Goal: Communication & Community: Connect with others

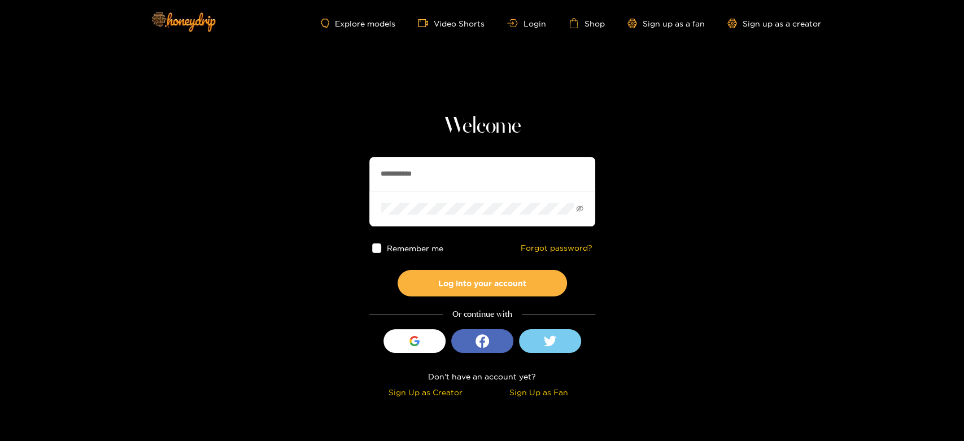
drag, startPoint x: 424, startPoint y: 181, endPoint x: 351, endPoint y: 181, distance: 72.9
click at [351, 181] on section "**********" at bounding box center [482, 201] width 964 height 402
paste input "text"
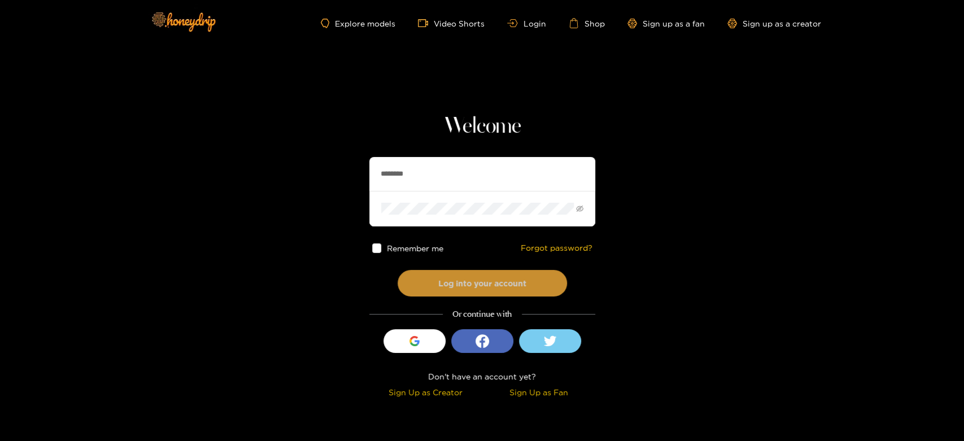
type input "********"
click at [445, 270] on button "Log into your account" at bounding box center [482, 283] width 169 height 27
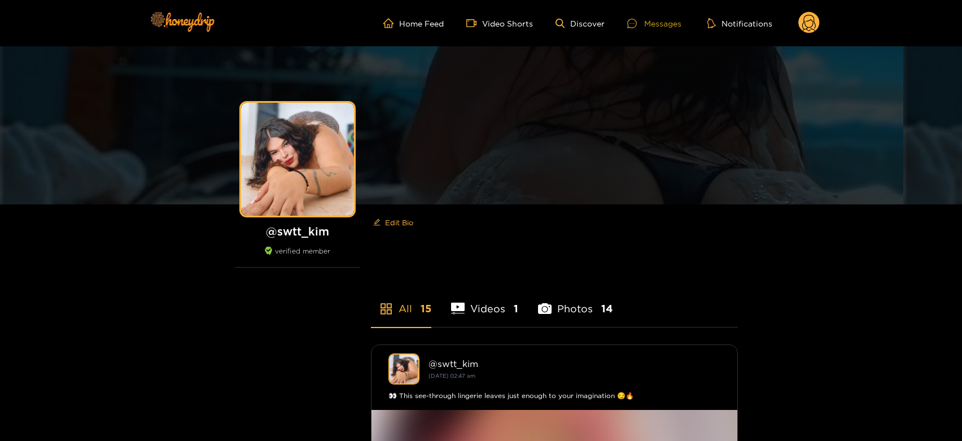
click at [645, 23] on div "Messages" at bounding box center [655, 23] width 54 height 13
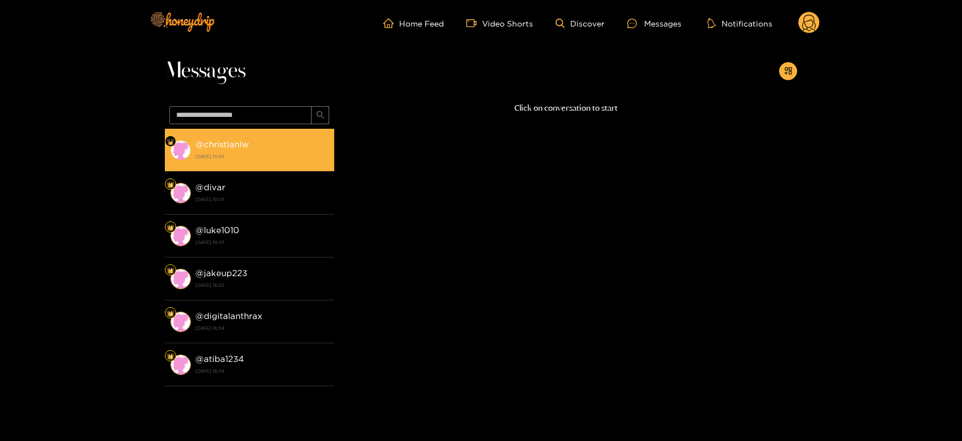
click at [226, 152] on strong "26 August 2025 10:01" at bounding box center [261, 156] width 133 height 10
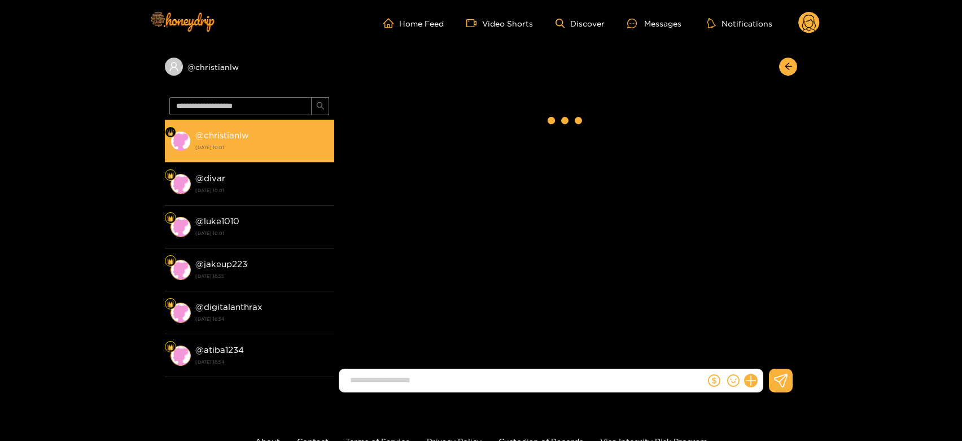
scroll to position [2141, 0]
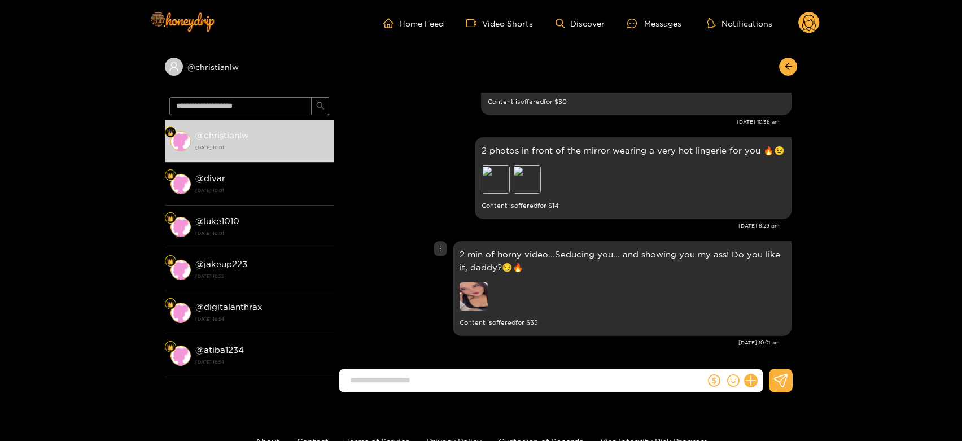
click at [469, 299] on img at bounding box center [474, 296] width 28 height 28
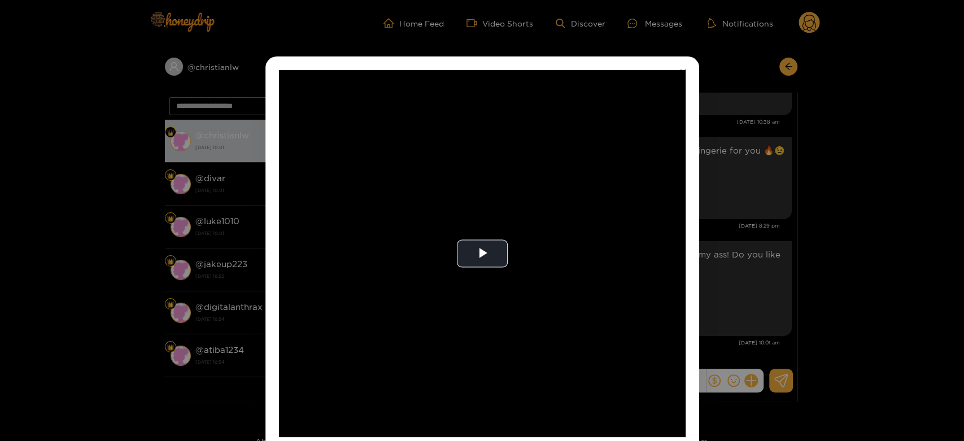
click at [469, 299] on video "Video Player" at bounding box center [482, 253] width 407 height 367
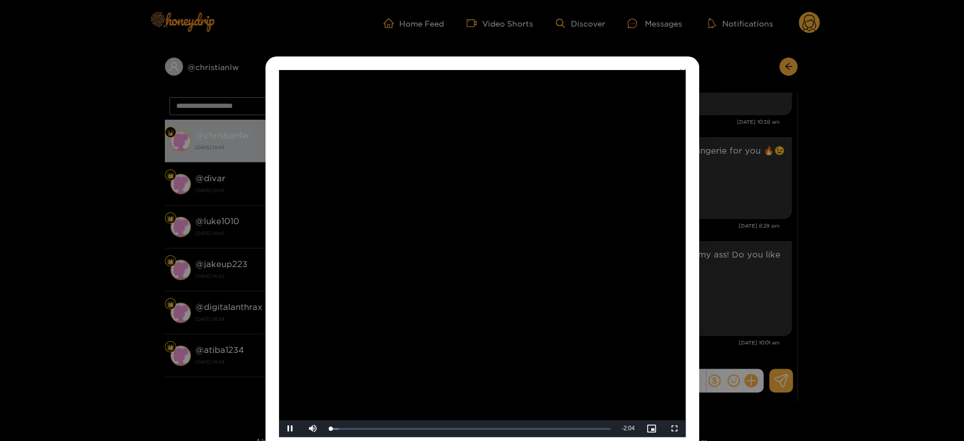
click at [469, 299] on video "Video Player" at bounding box center [482, 253] width 407 height 367
click at [774, 278] on div "**********" at bounding box center [482, 220] width 964 height 441
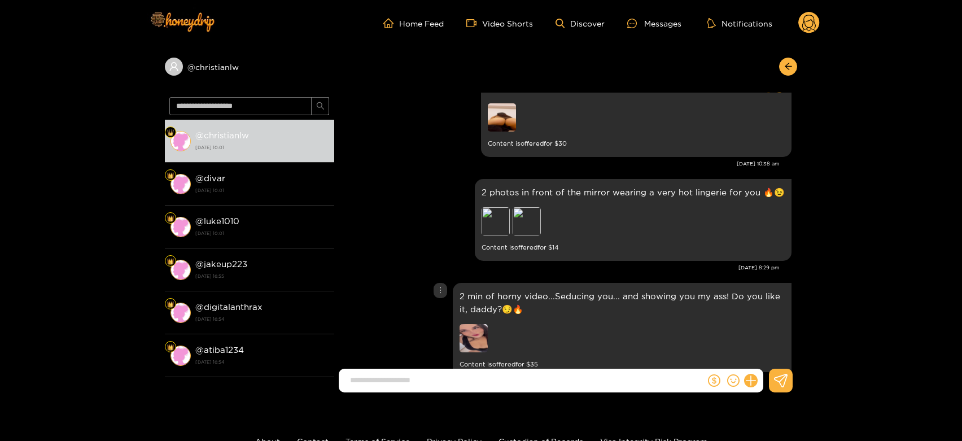
scroll to position [2078, 0]
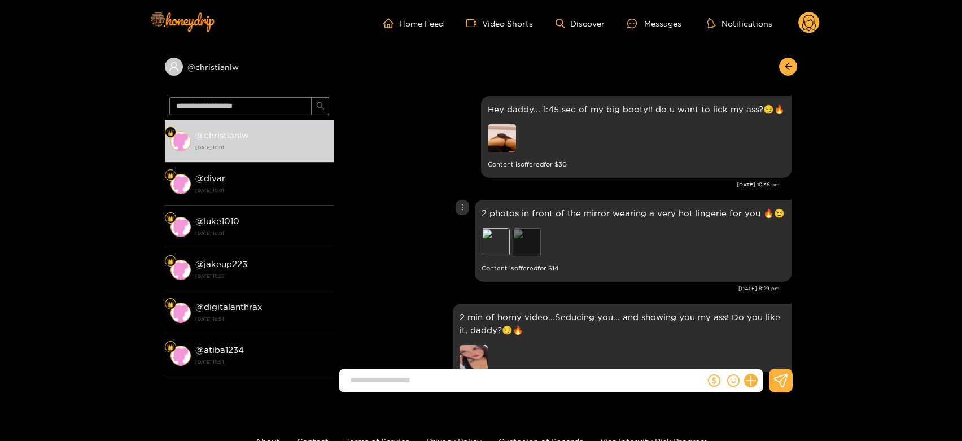
click at [540, 251] on div "Preview" at bounding box center [527, 242] width 28 height 28
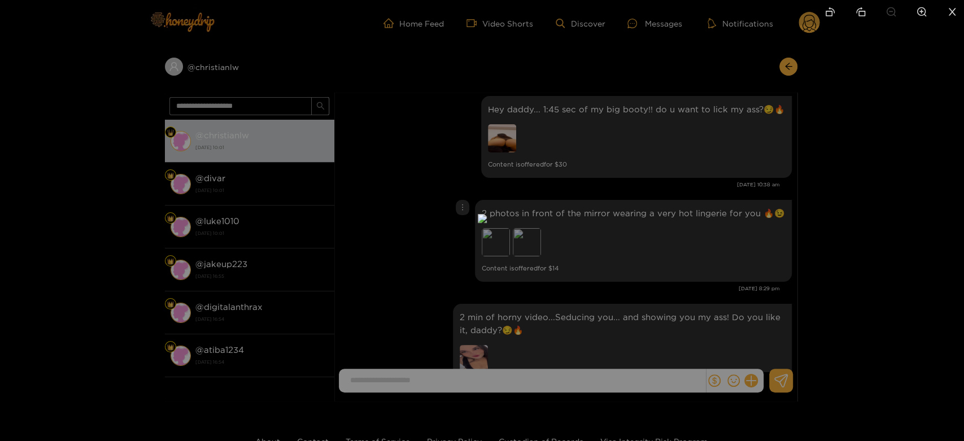
click at [707, 258] on div at bounding box center [482, 220] width 964 height 441
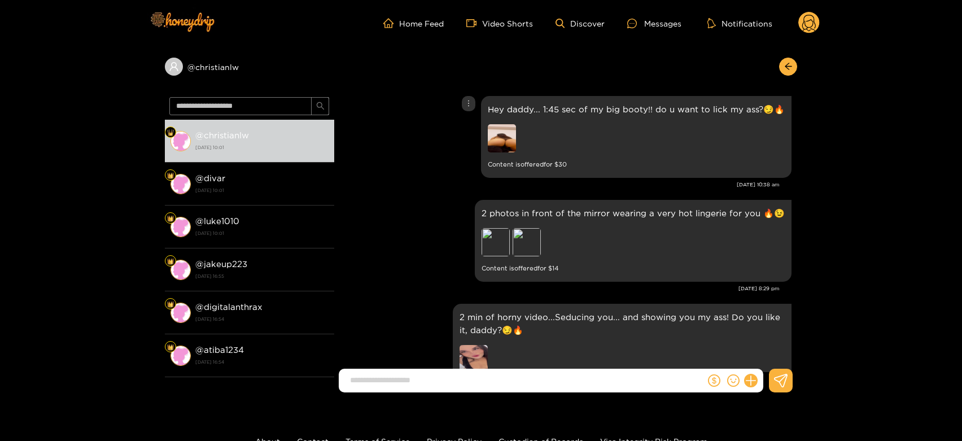
click at [509, 146] on img at bounding box center [502, 138] width 28 height 28
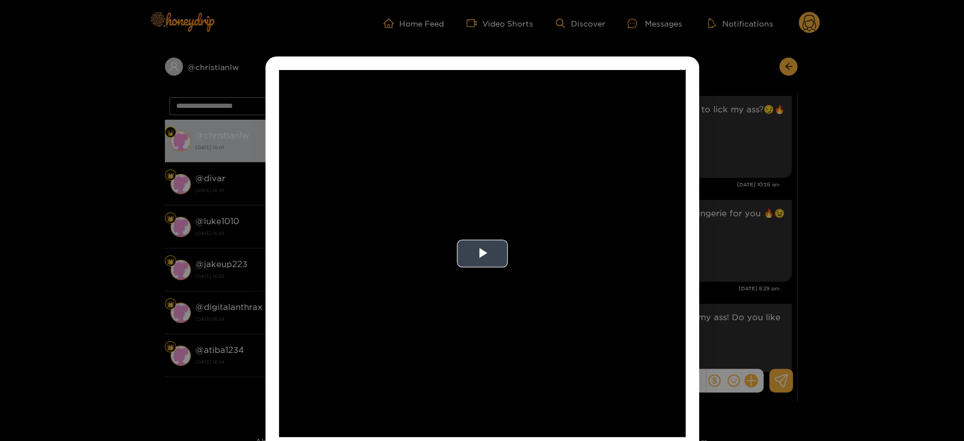
click at [502, 225] on video "Video Player" at bounding box center [482, 253] width 407 height 367
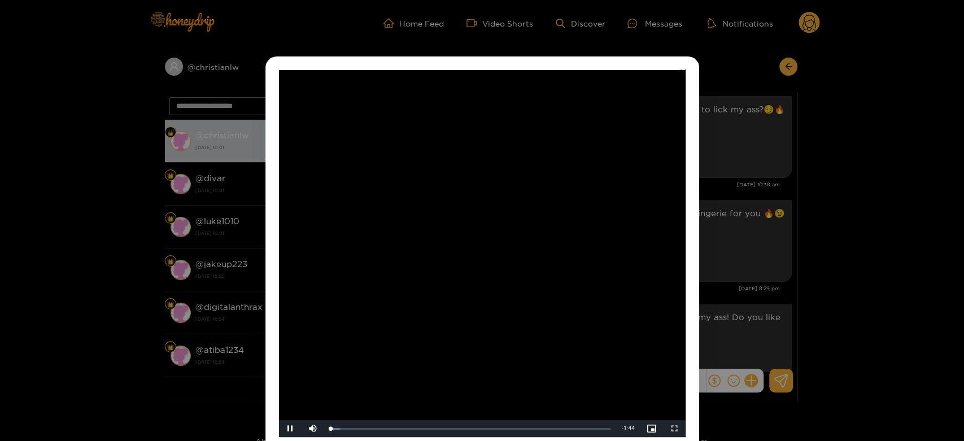
click at [502, 225] on video "Video Player" at bounding box center [482, 253] width 407 height 367
click at [701, 223] on div "**********" at bounding box center [482, 220] width 964 height 441
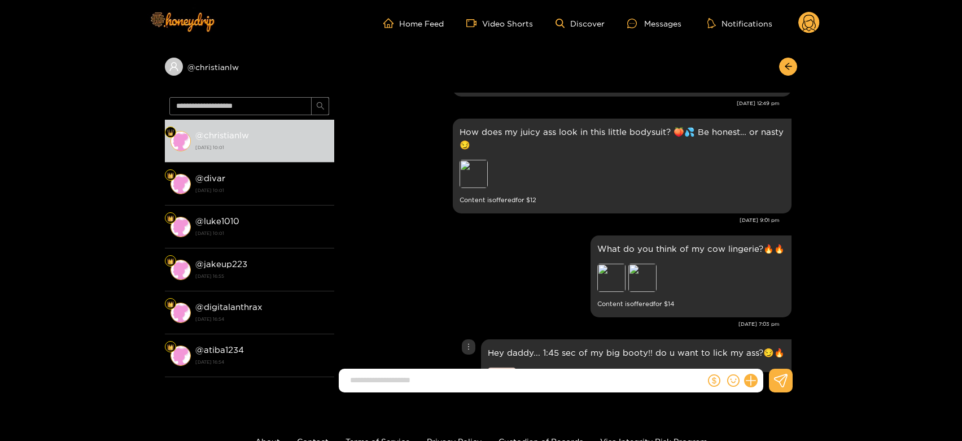
scroll to position [1827, 0]
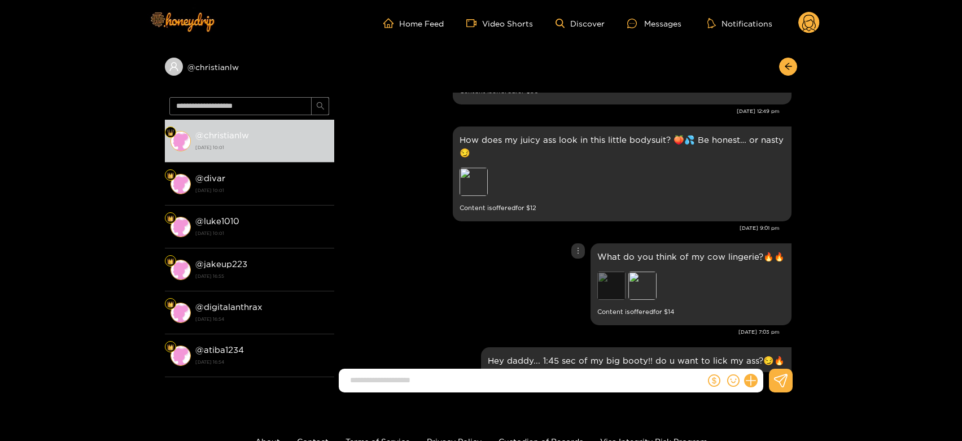
click at [616, 277] on div "Preview" at bounding box center [612, 286] width 28 height 28
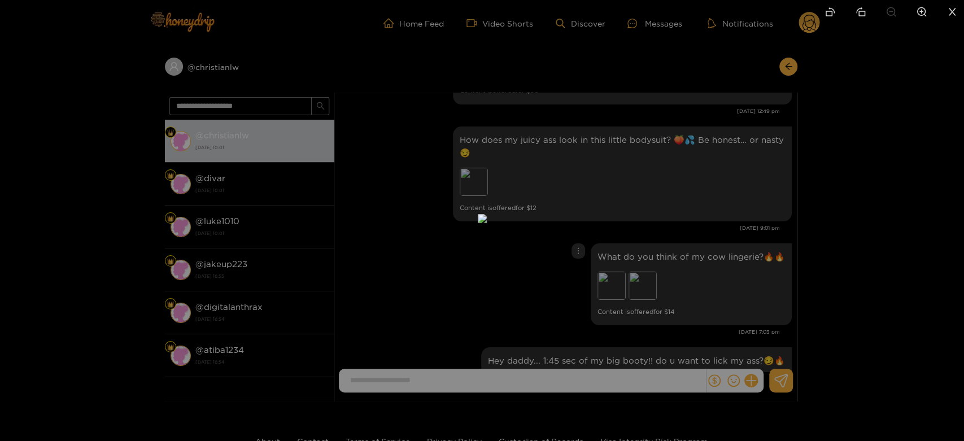
click at [682, 285] on div at bounding box center [482, 220] width 964 height 441
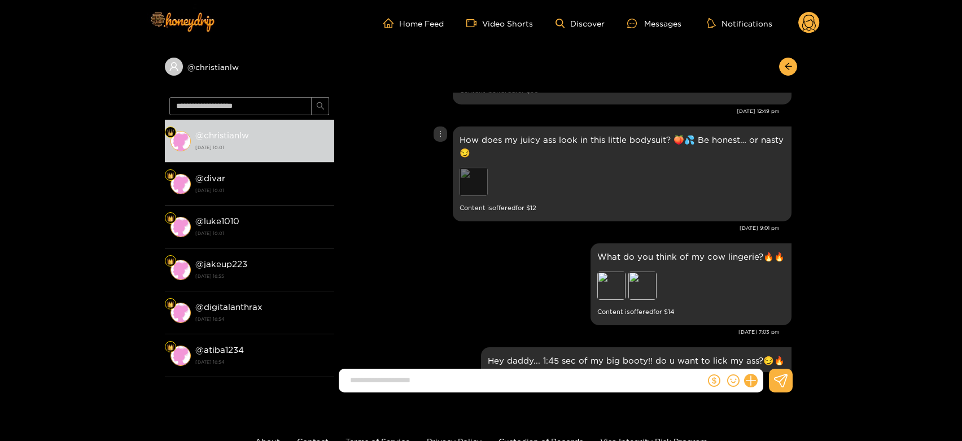
click at [477, 177] on div "Preview" at bounding box center [474, 182] width 28 height 28
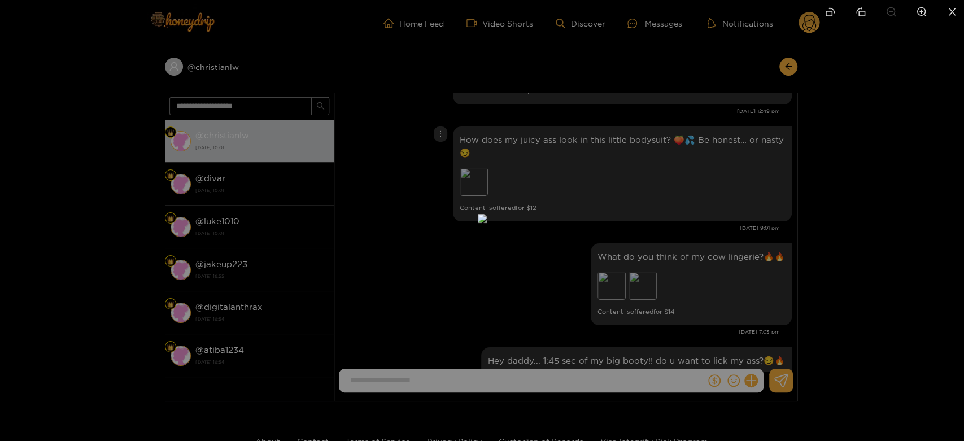
click at [669, 223] on div at bounding box center [482, 220] width 964 height 441
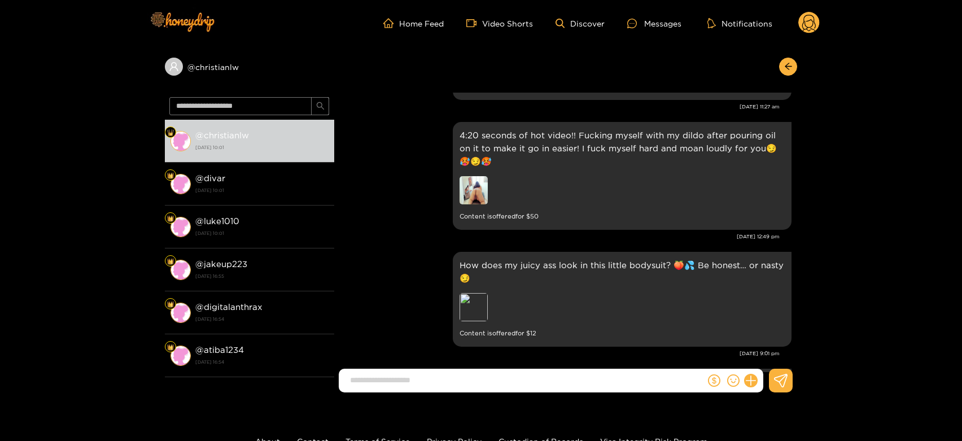
scroll to position [1764, 0]
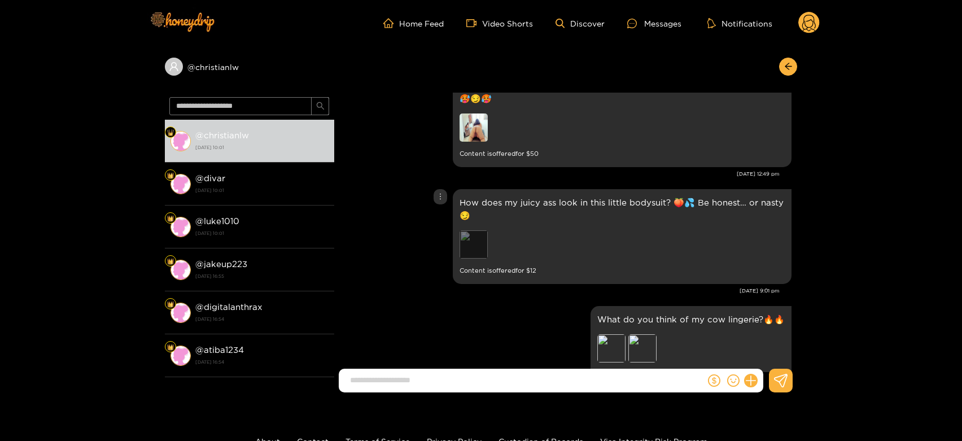
click at [469, 238] on div "Preview" at bounding box center [474, 244] width 28 height 28
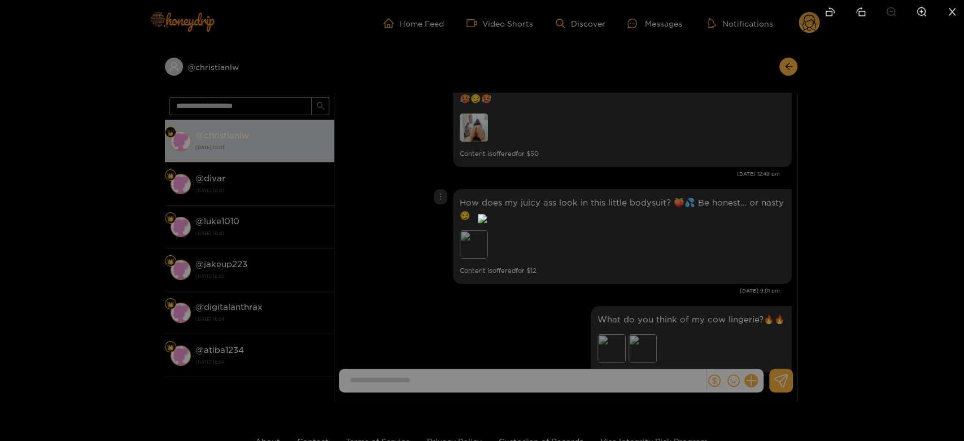
click at [653, 267] on div at bounding box center [482, 220] width 964 height 441
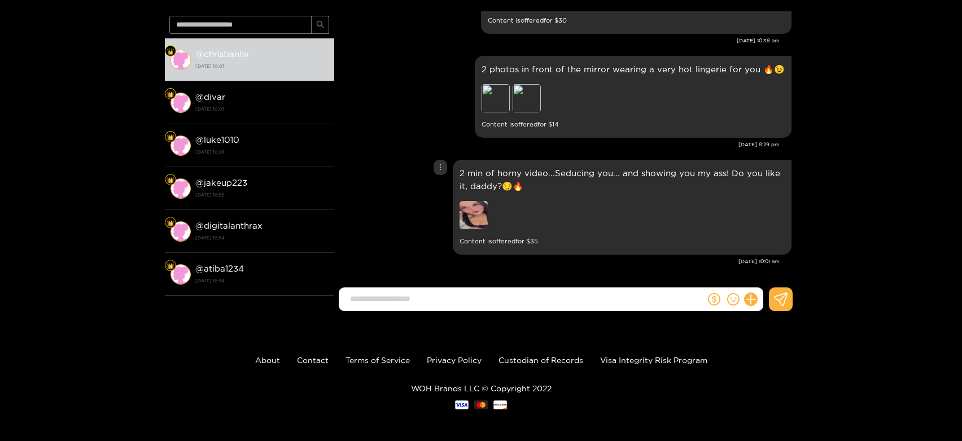
scroll to position [83, 0]
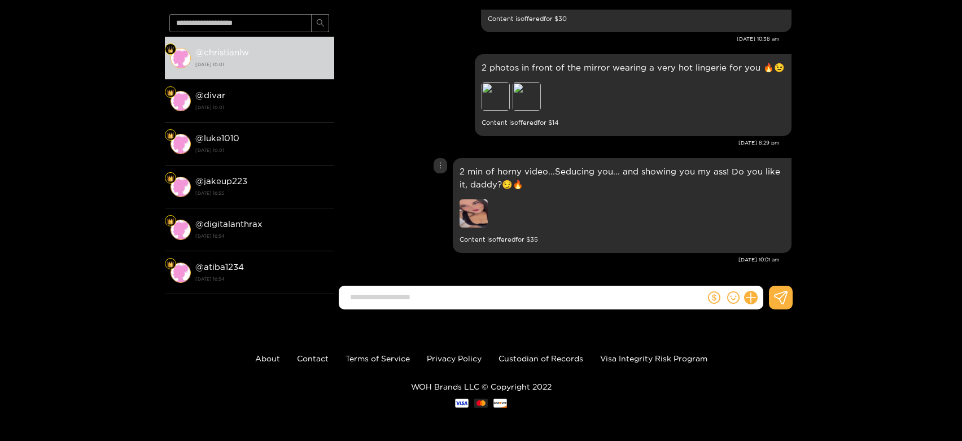
click at [470, 210] on img at bounding box center [474, 213] width 28 height 28
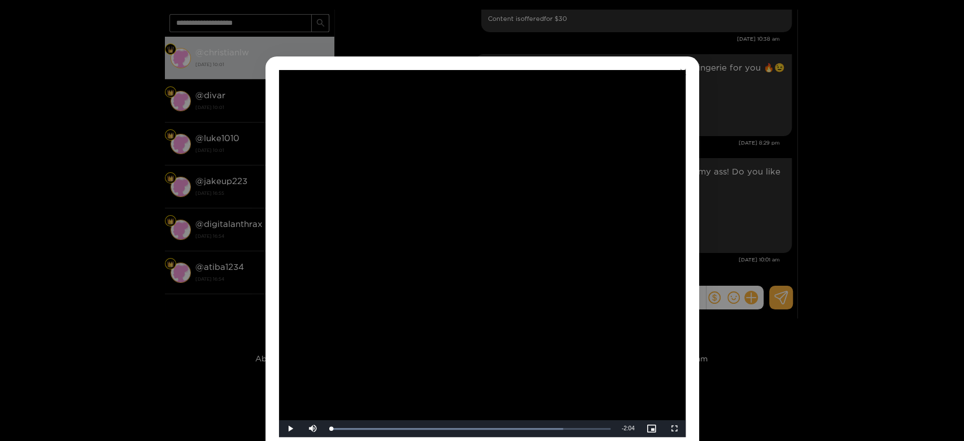
click at [470, 210] on video "Video Player" at bounding box center [482, 253] width 407 height 367
click at [749, 207] on div "**********" at bounding box center [482, 220] width 964 height 441
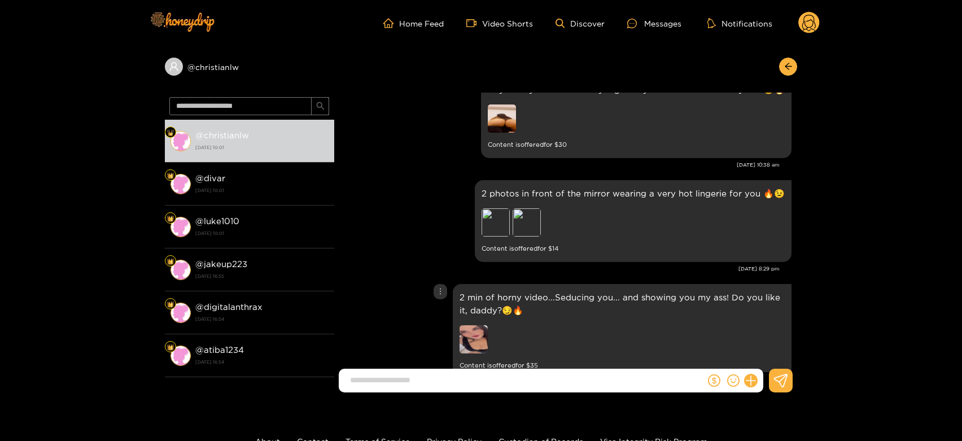
scroll to position [2078, 0]
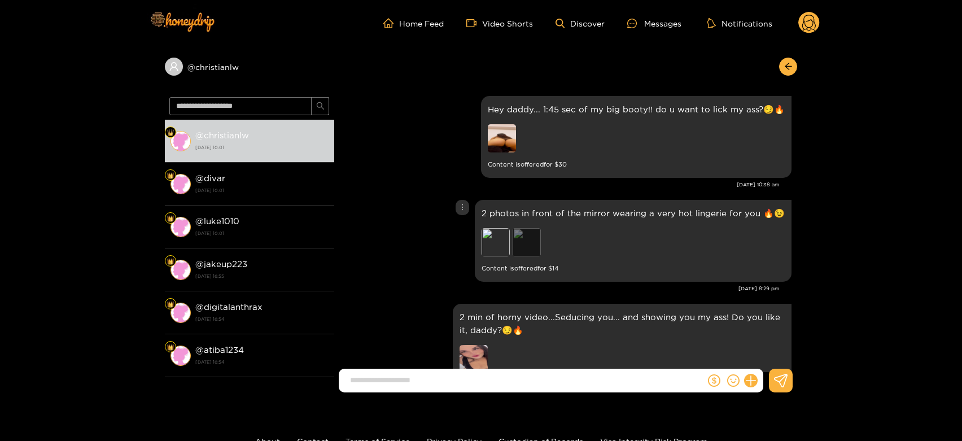
click at [540, 241] on div "Preview" at bounding box center [527, 242] width 28 height 28
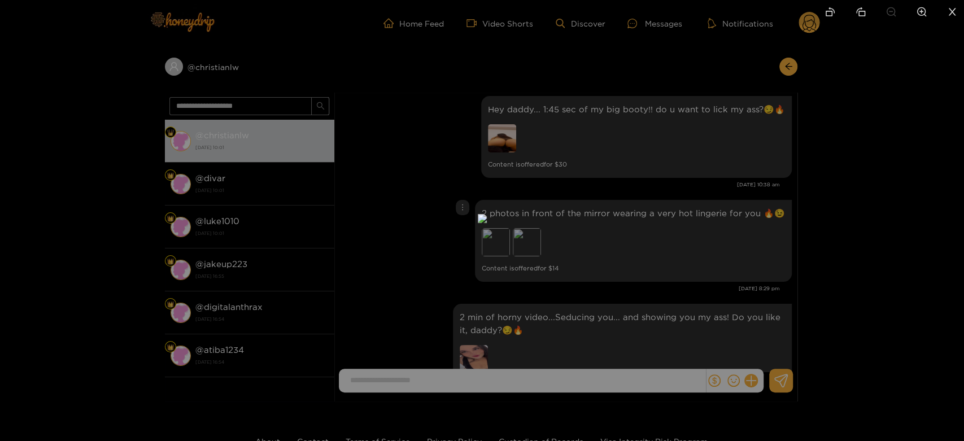
click at [672, 243] on div at bounding box center [482, 220] width 964 height 441
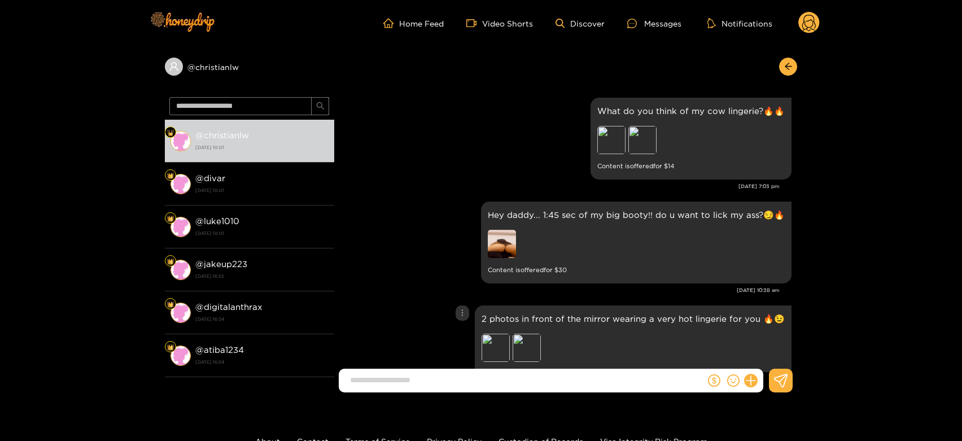
scroll to position [1952, 0]
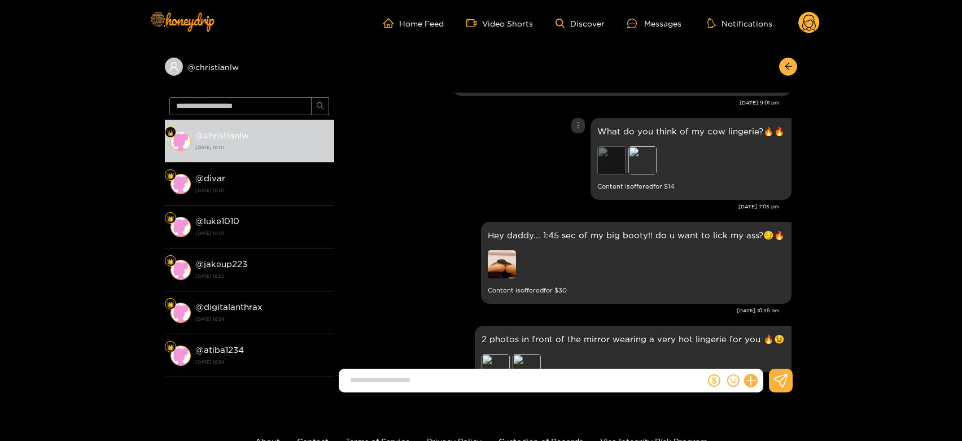
click at [613, 160] on div "Preview" at bounding box center [612, 160] width 28 height 28
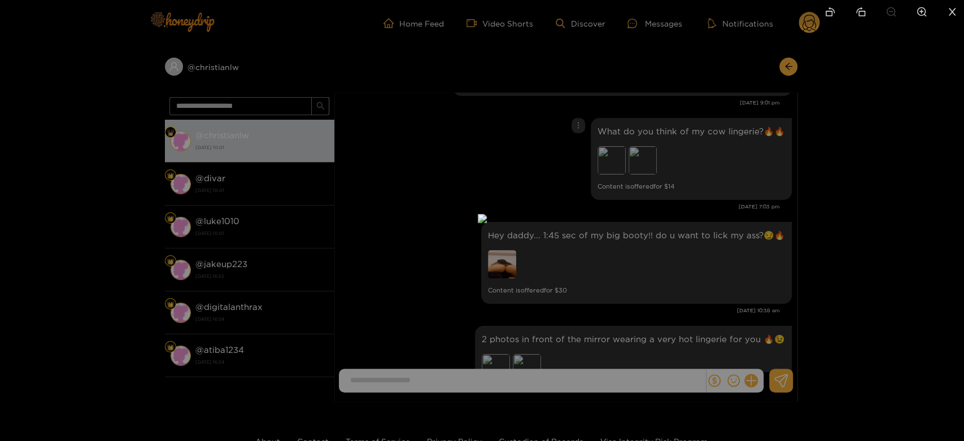
click at [646, 208] on div at bounding box center [482, 220] width 964 height 441
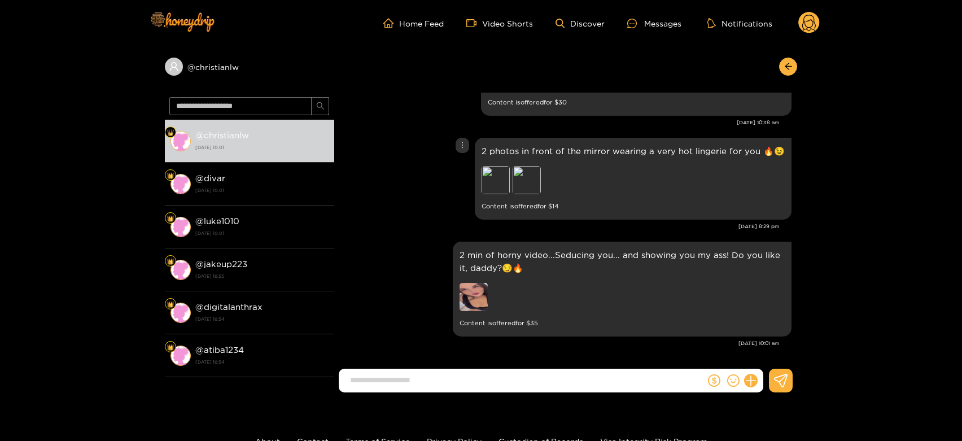
scroll to position [2141, 0]
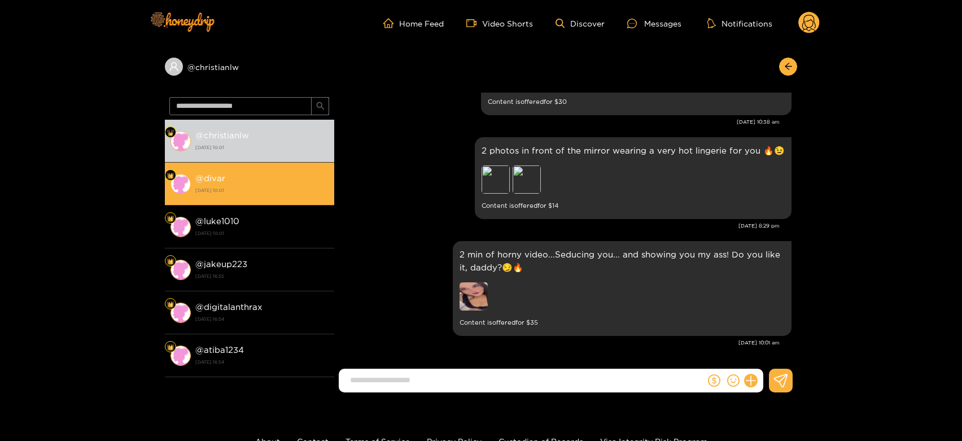
click at [272, 182] on div "@ divar 26 August 2025 10:01" at bounding box center [261, 183] width 133 height 25
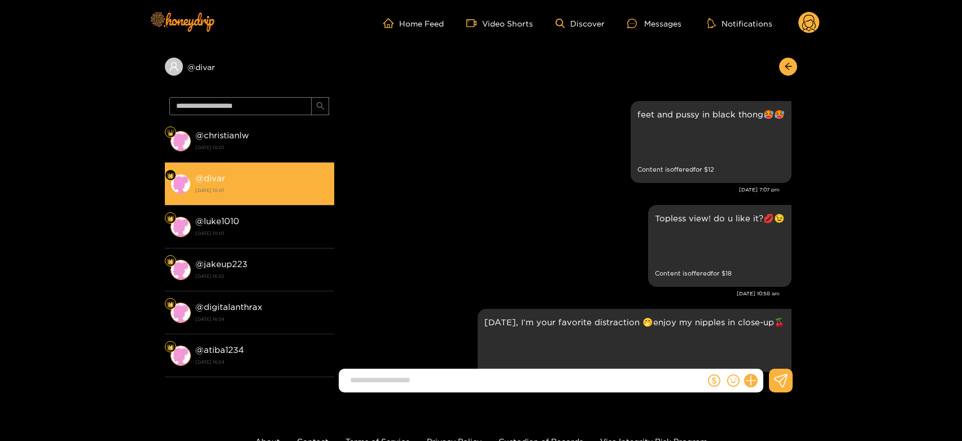
scroll to position [2390, 0]
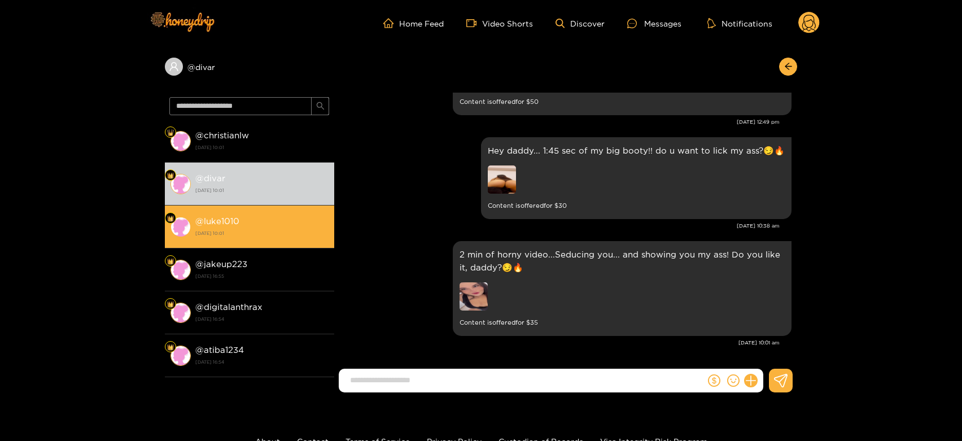
click at [273, 230] on strong "26 August 2025 10:01" at bounding box center [261, 233] width 133 height 10
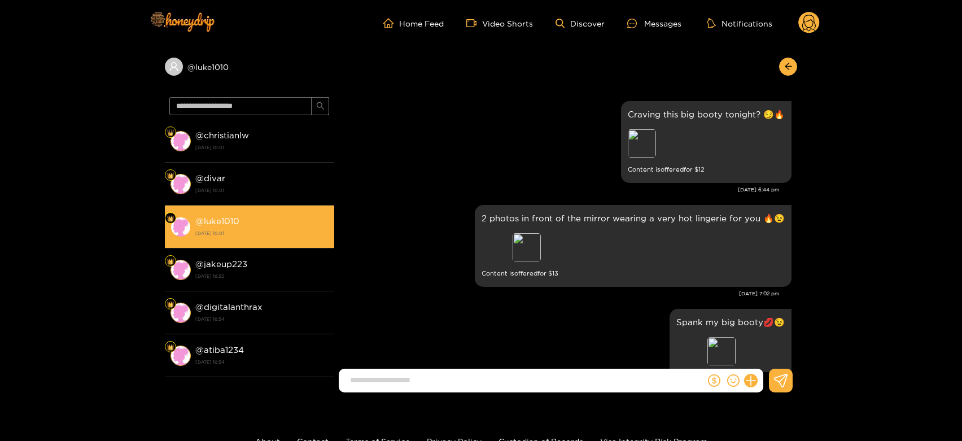
scroll to position [2390, 0]
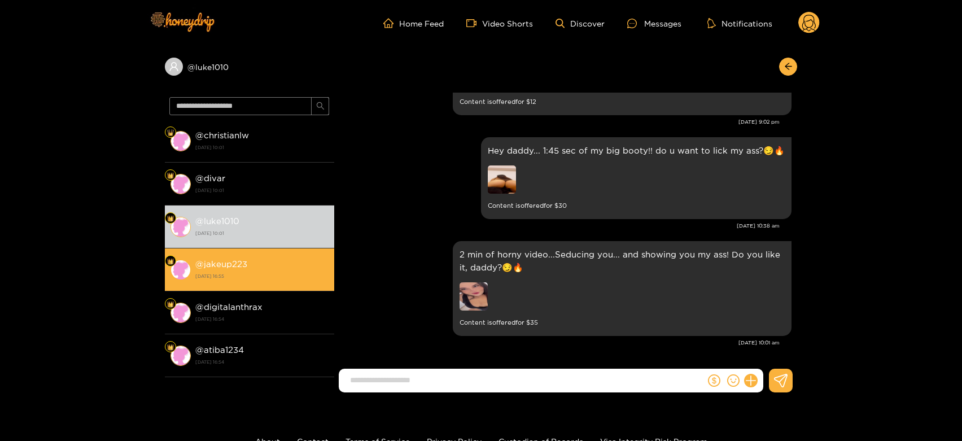
click at [294, 279] on strong "18 August 2025 16:55" at bounding box center [261, 276] width 133 height 10
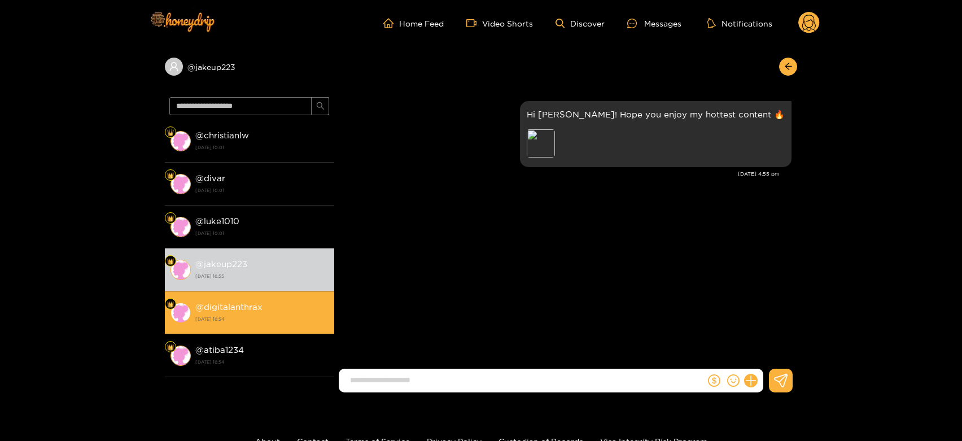
click at [282, 302] on div "@ digitalanthrax 18 August 2025 16:54" at bounding box center [261, 312] width 133 height 25
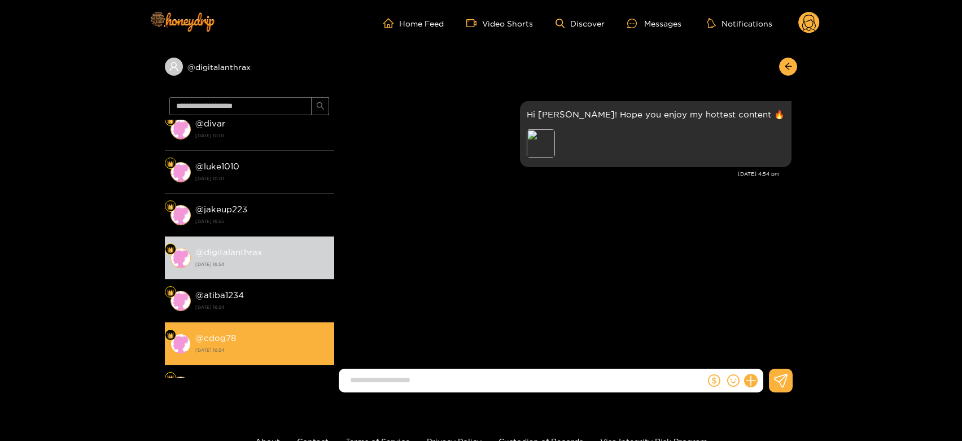
scroll to position [125, 0]
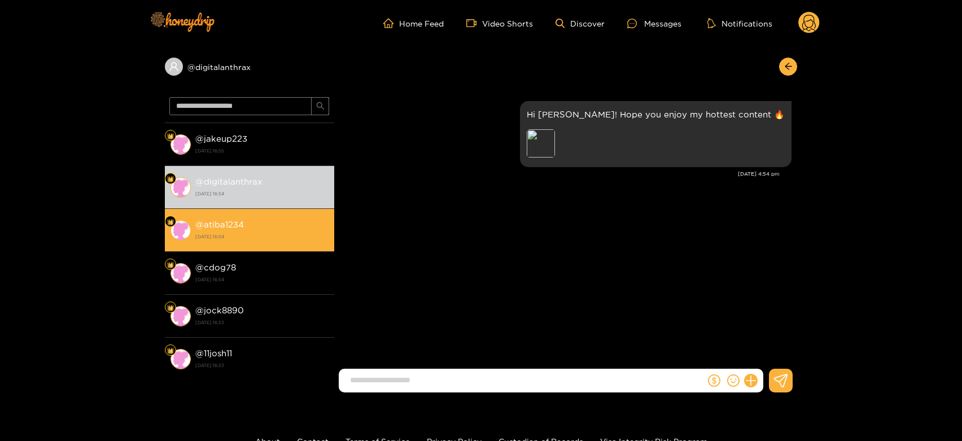
click at [263, 217] on div "@ atiba1234 18 August 2025 16:54" at bounding box center [261, 229] width 133 height 25
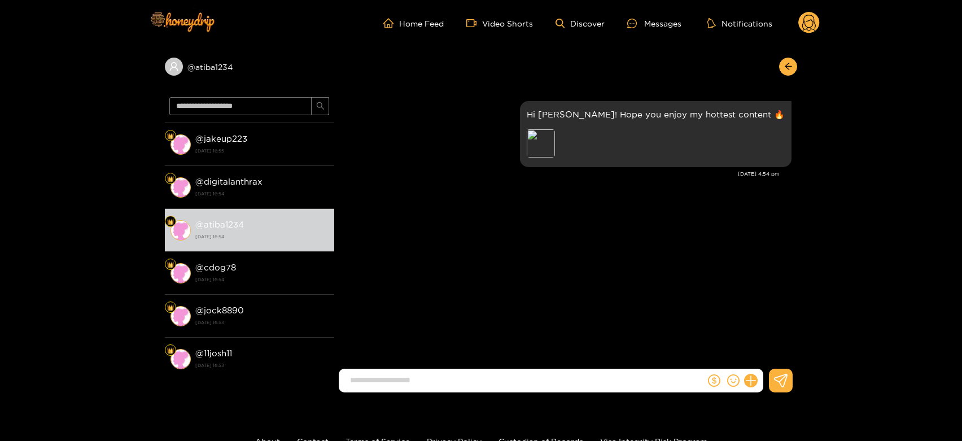
click at [807, 25] on circle at bounding box center [809, 22] width 21 height 21
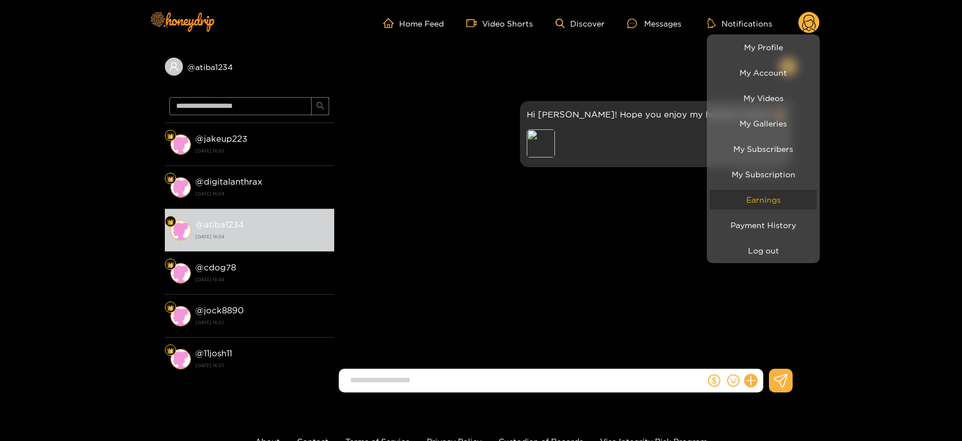
click at [792, 202] on link "Earnings" at bounding box center [763, 200] width 107 height 20
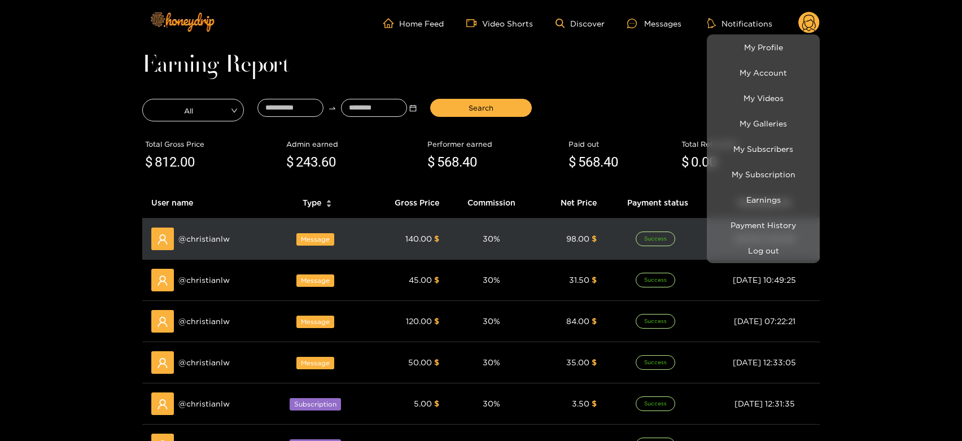
click at [225, 242] on div at bounding box center [481, 220] width 962 height 441
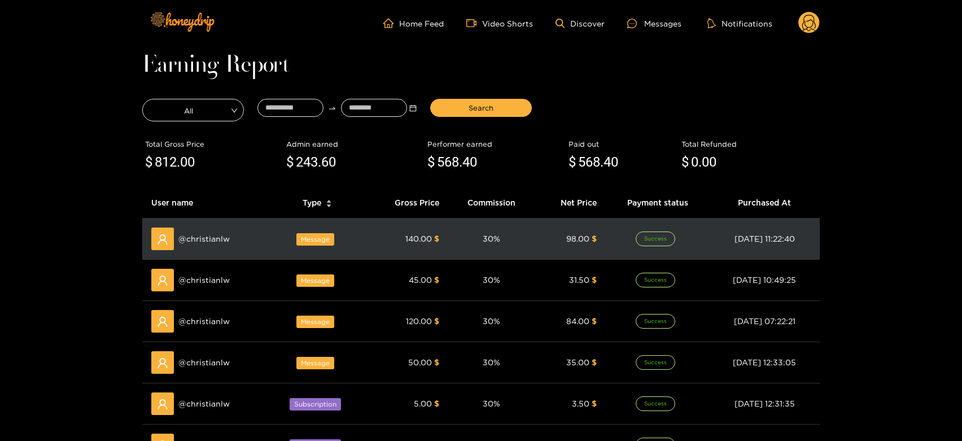
click at [225, 242] on span "@ christianlw" at bounding box center [203, 239] width 51 height 12
click at [216, 235] on span "@ christianlw" at bounding box center [203, 239] width 51 height 12
copy span "christianlw"
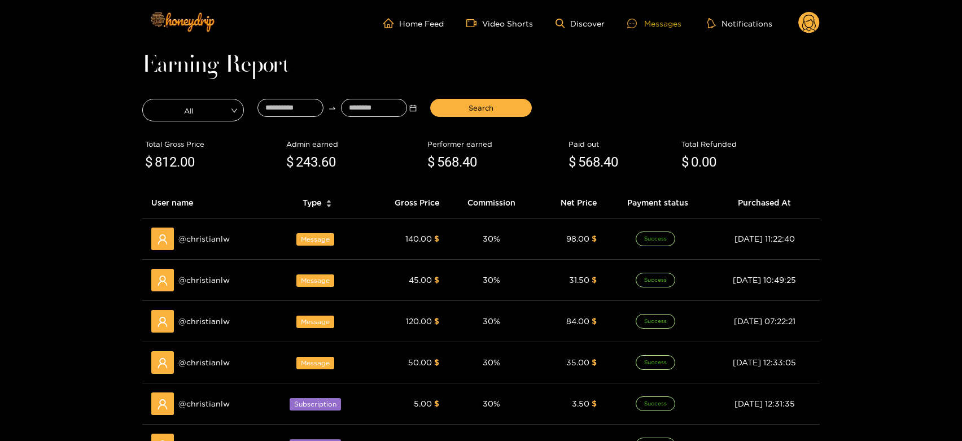
click at [658, 23] on div "Messages" at bounding box center [655, 23] width 54 height 13
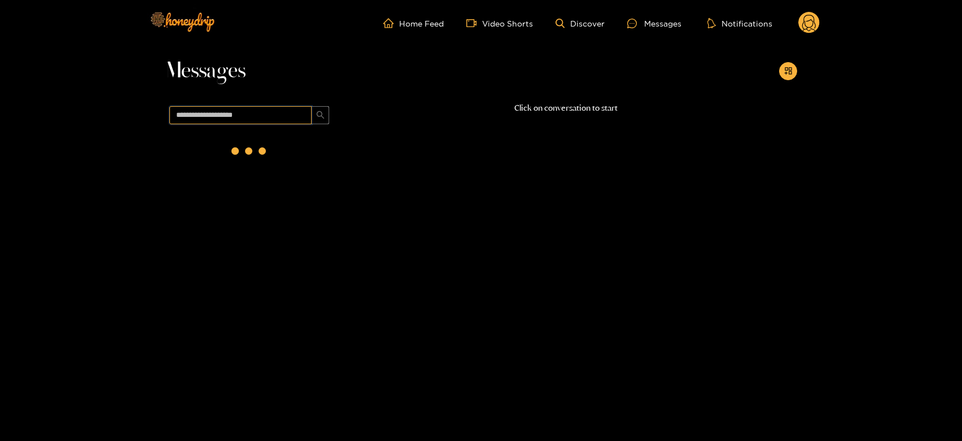
click at [276, 114] on input "text" at bounding box center [240, 115] width 142 height 18
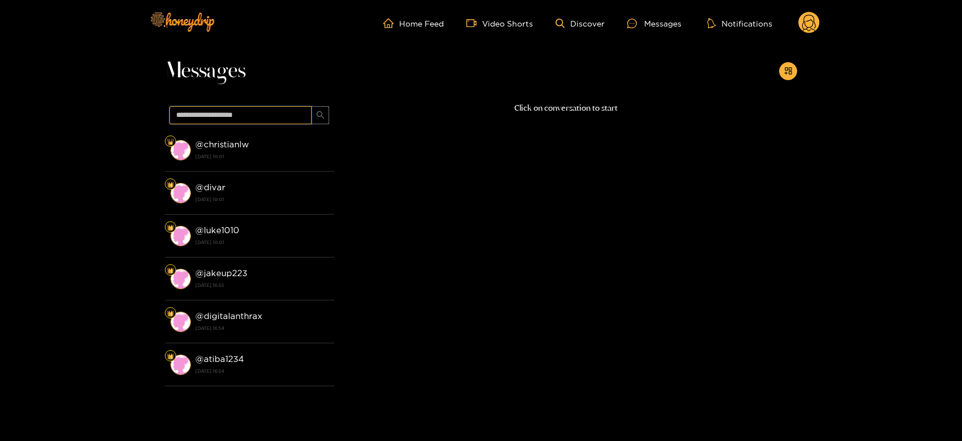
paste input "**********"
type input "**********"
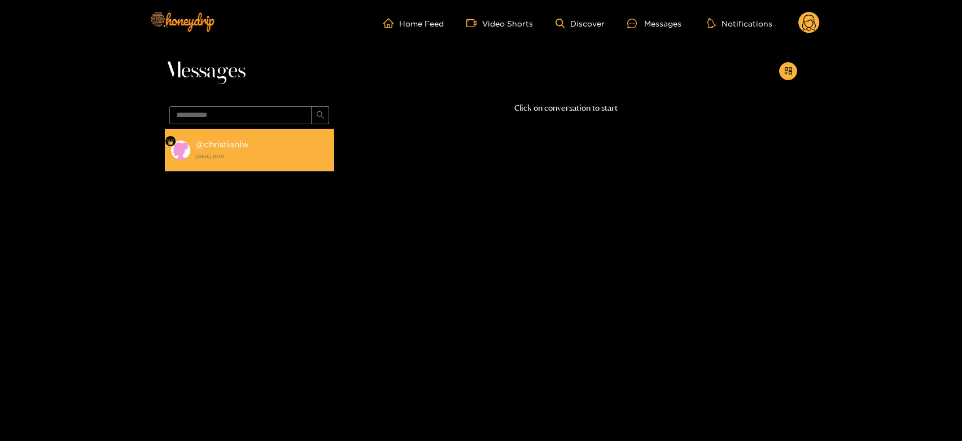
click at [278, 140] on div "@ christianlw 26 August 2025 10:01" at bounding box center [261, 149] width 133 height 25
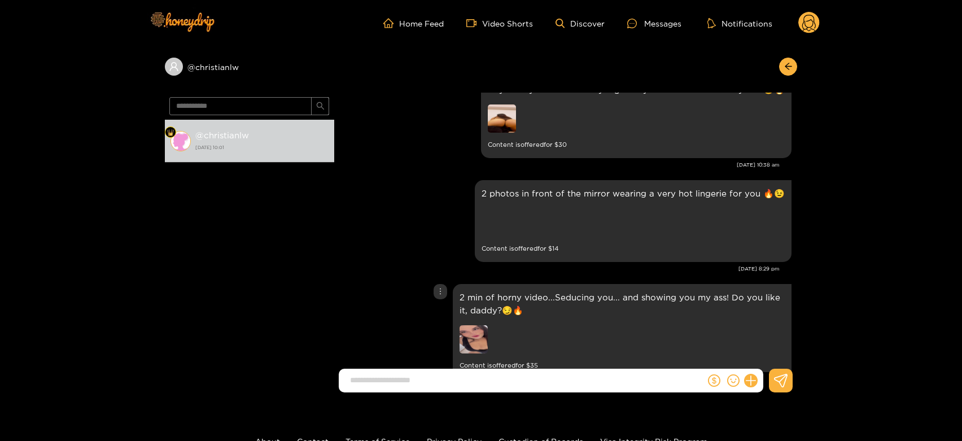
scroll to position [2078, 0]
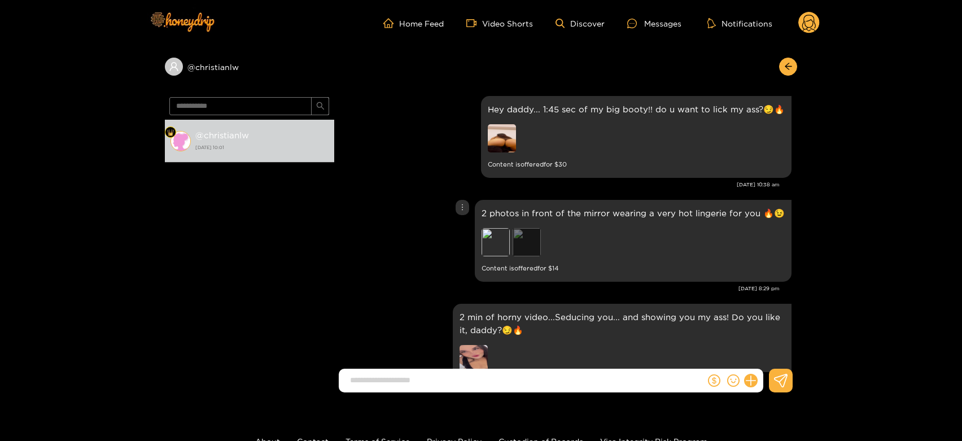
click at [527, 234] on div "Preview" at bounding box center [527, 242] width 28 height 28
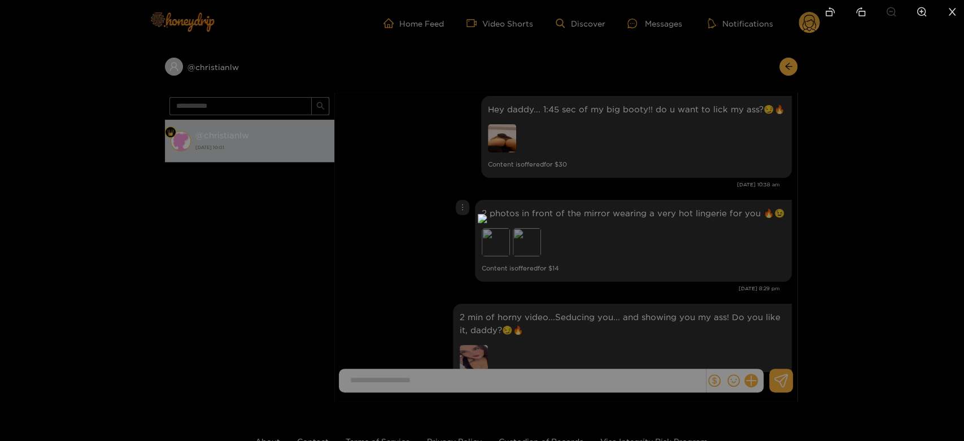
click at [698, 242] on div at bounding box center [482, 220] width 964 height 441
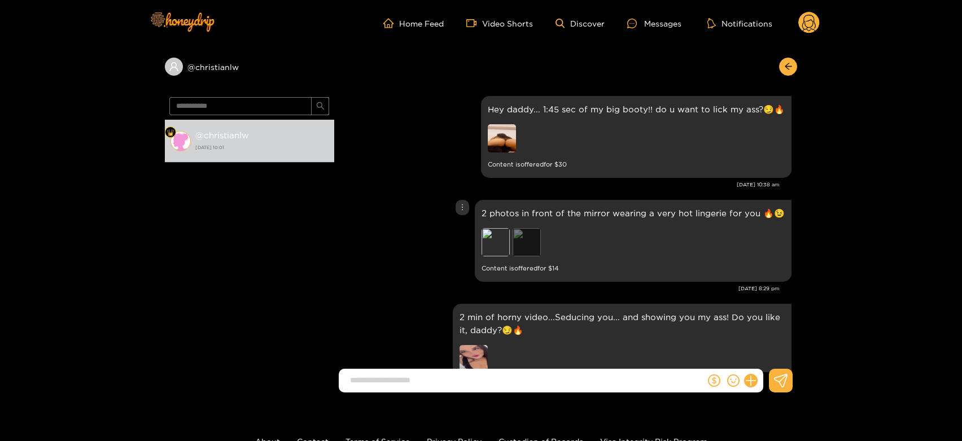
click at [538, 236] on div "Preview" at bounding box center [527, 242] width 28 height 28
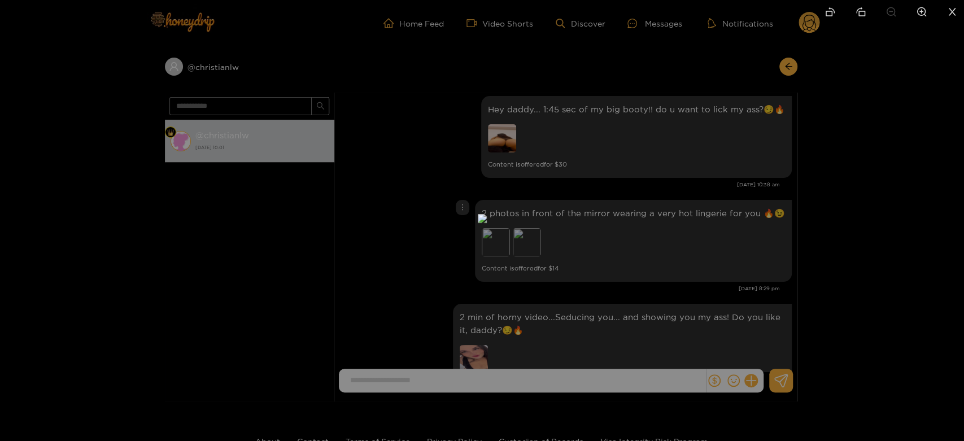
click at [712, 223] on div at bounding box center [482, 220] width 964 height 441
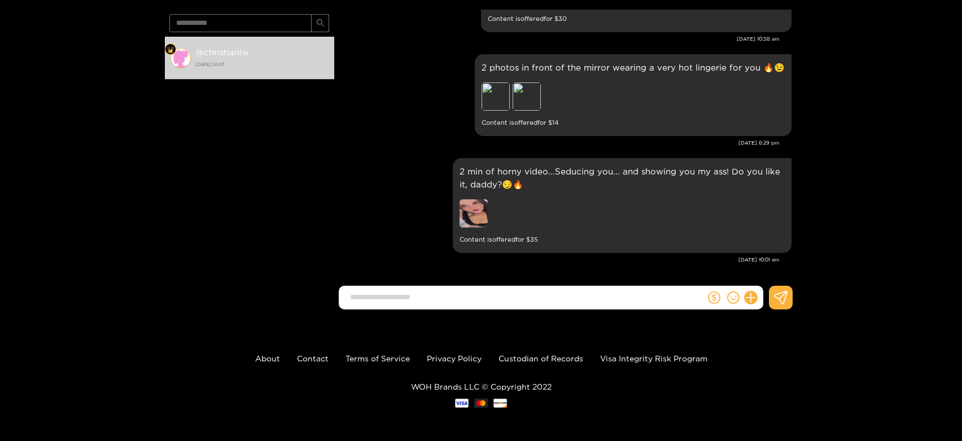
scroll to position [0, 0]
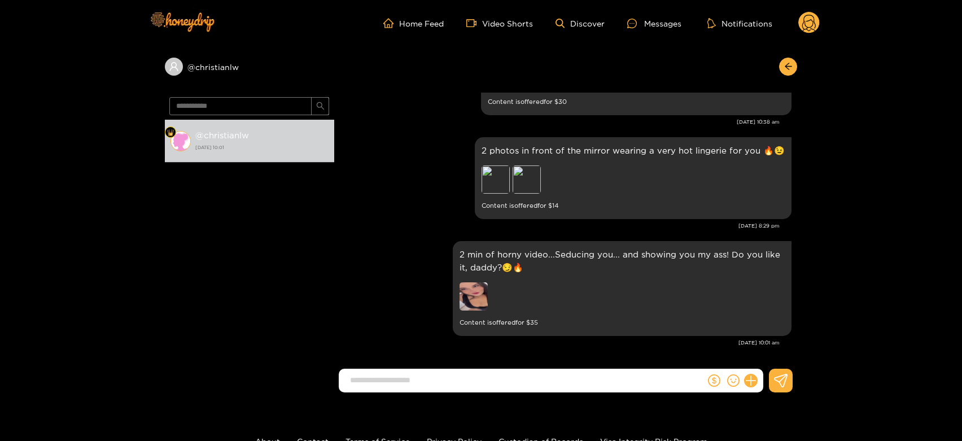
click at [812, 20] on circle at bounding box center [809, 22] width 21 height 21
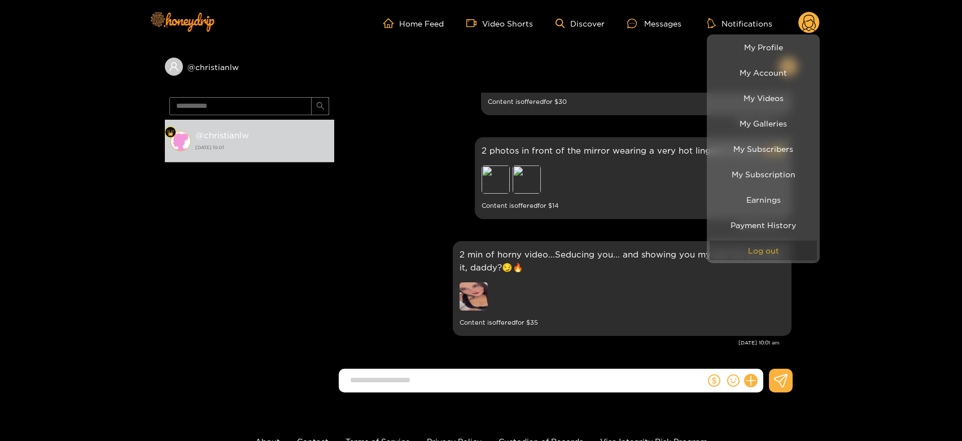
click at [795, 257] on button "Log out" at bounding box center [763, 251] width 107 height 20
